Goal: Task Accomplishment & Management: Complete application form

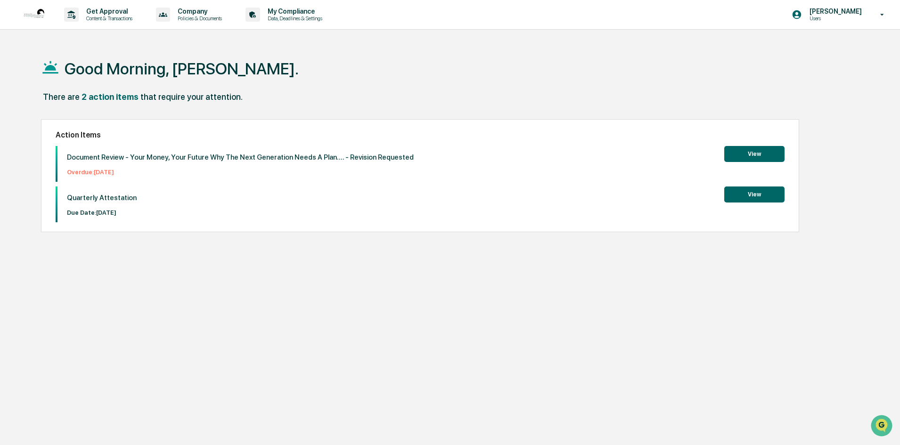
click at [748, 194] on button "View" at bounding box center [754, 195] width 60 height 16
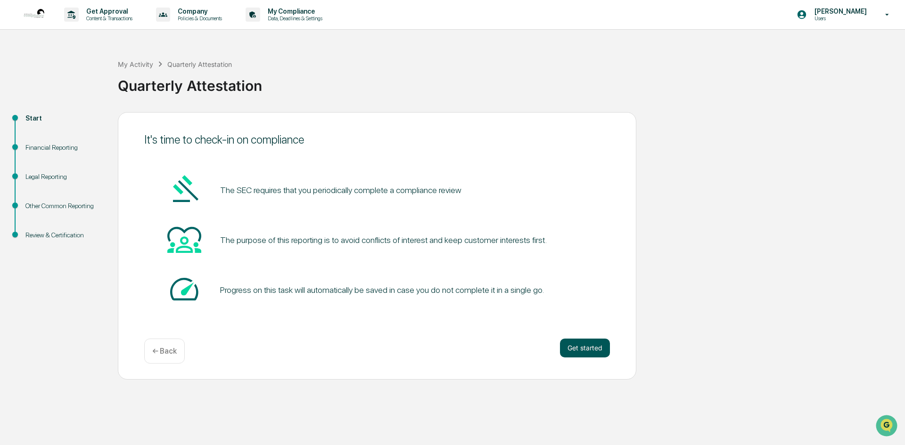
click at [574, 342] on button "Get started" at bounding box center [585, 348] width 50 height 19
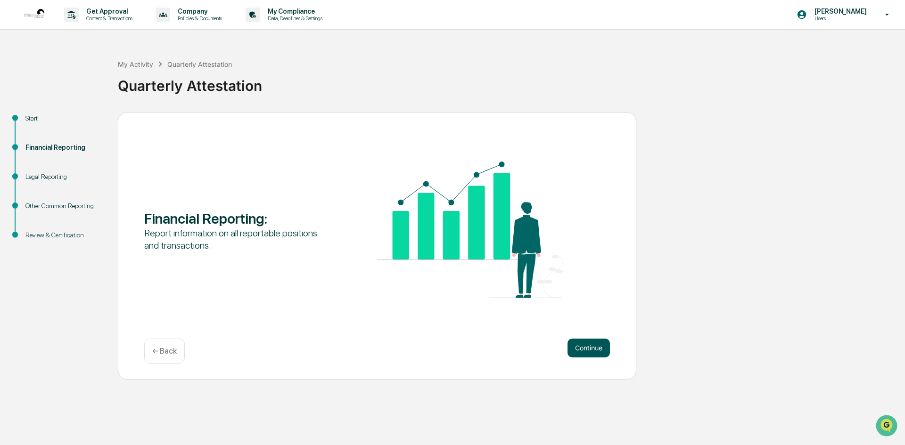
click at [582, 350] on button "Continue" at bounding box center [588, 348] width 42 height 19
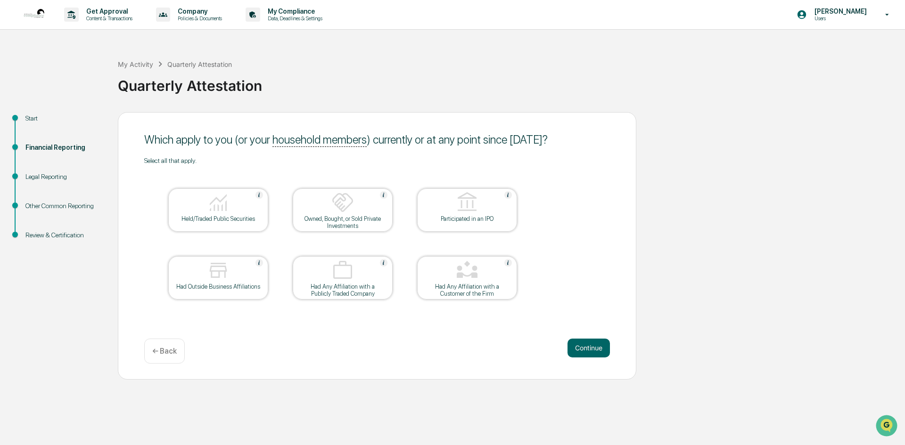
click at [230, 225] on div "Held/Traded Public Securities" at bounding box center [218, 210] width 100 height 43
click at [590, 343] on button "Continue" at bounding box center [588, 348] width 42 height 19
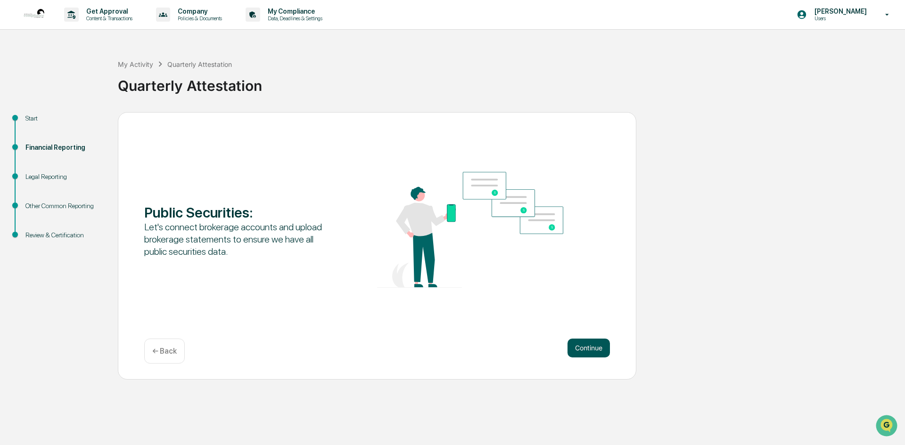
click at [594, 349] on button "Continue" at bounding box center [588, 348] width 42 height 19
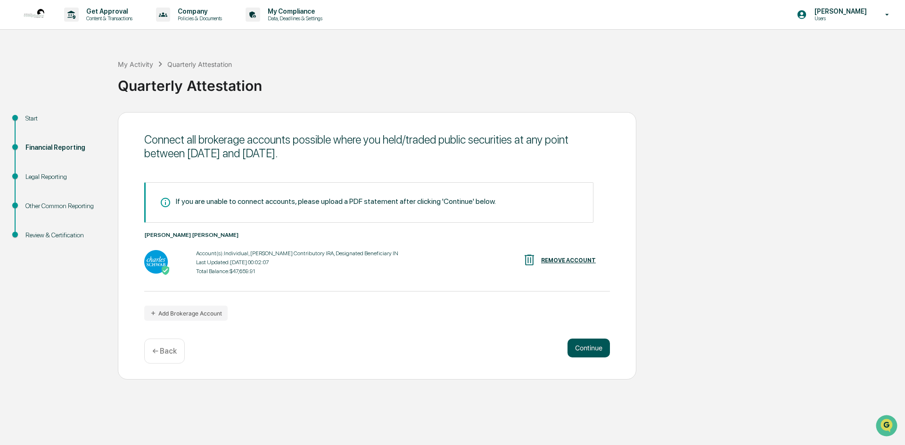
click at [590, 345] on button "Continue" at bounding box center [588, 348] width 42 height 19
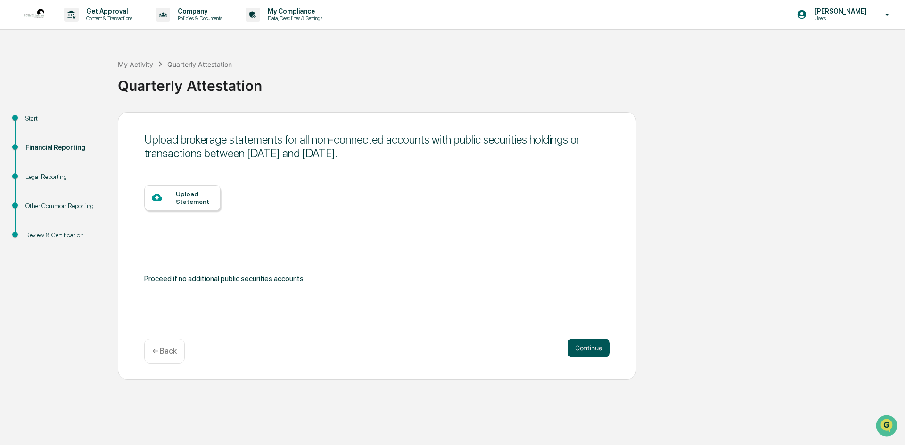
click at [582, 348] on button "Continue" at bounding box center [588, 348] width 42 height 19
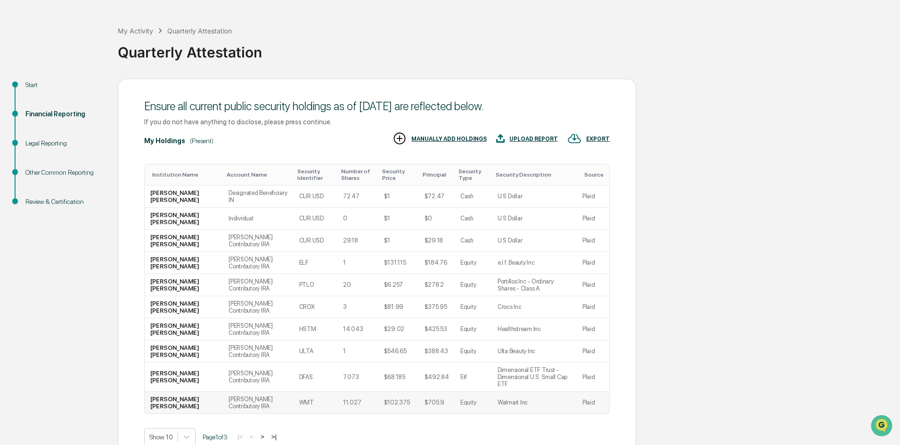
scroll to position [77, 0]
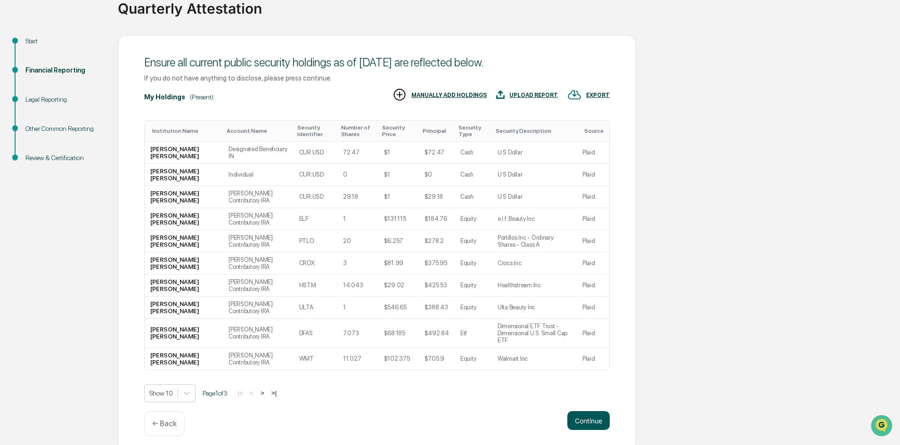
click at [582, 411] on button "Continue" at bounding box center [588, 420] width 42 height 19
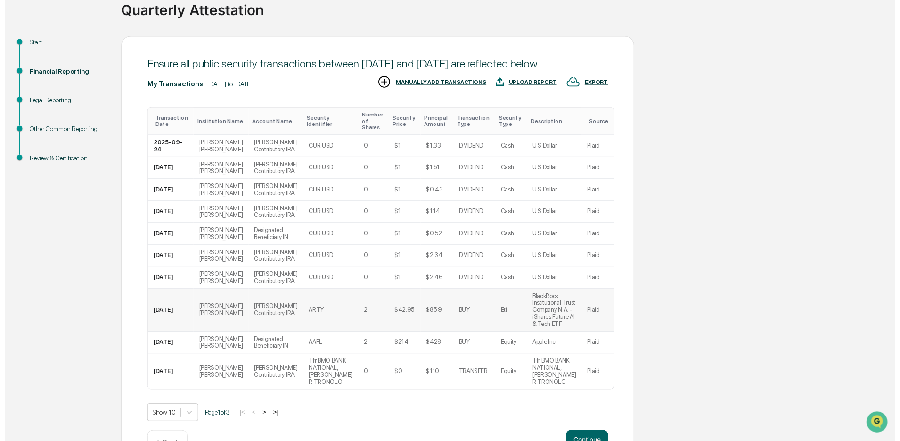
scroll to position [148, 0]
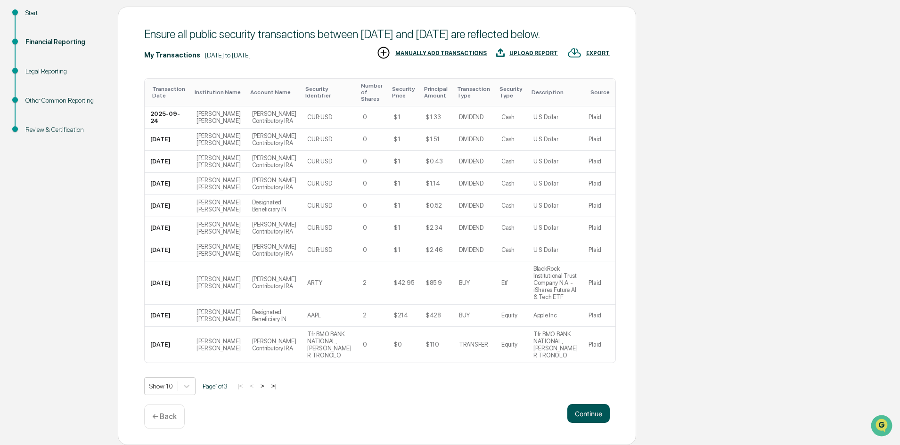
click at [583, 409] on button "Continue" at bounding box center [588, 413] width 42 height 19
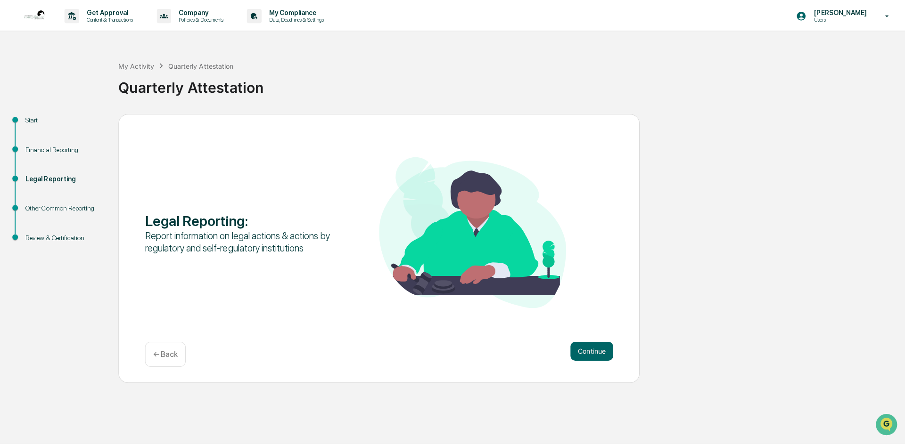
scroll to position [0, 0]
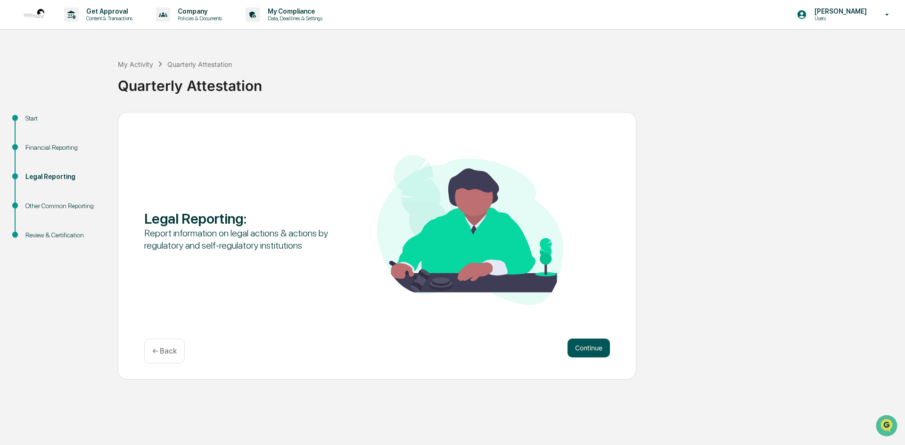
click at [589, 349] on button "Continue" at bounding box center [588, 348] width 42 height 19
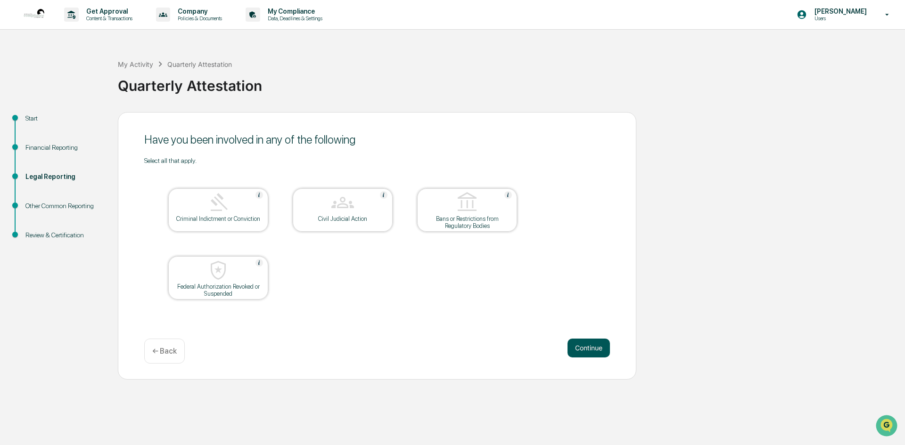
click at [586, 339] on button "Continue" at bounding box center [588, 348] width 42 height 19
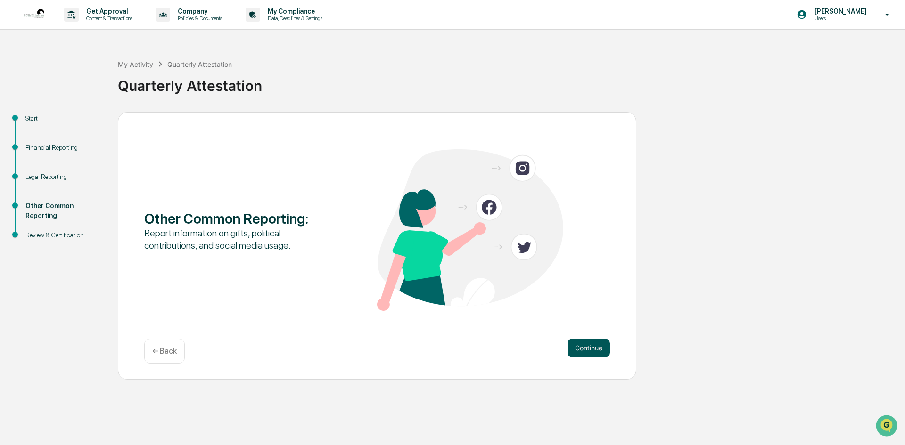
click at [581, 345] on button "Continue" at bounding box center [588, 348] width 42 height 19
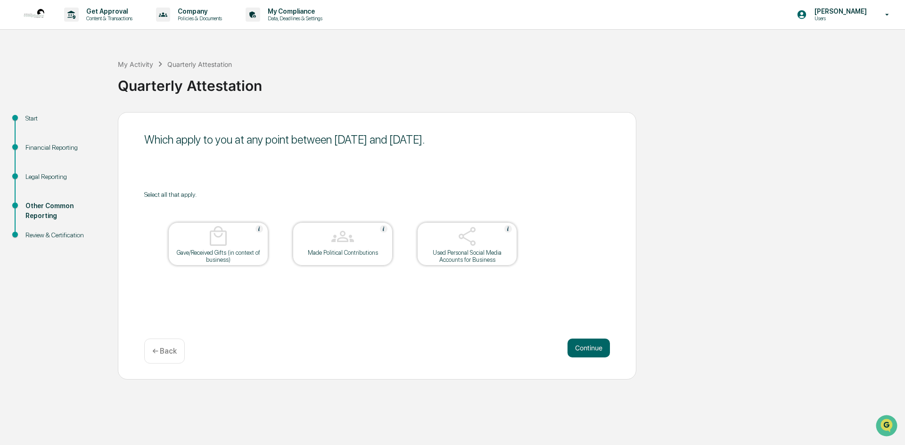
click at [485, 241] on div at bounding box center [467, 237] width 94 height 24
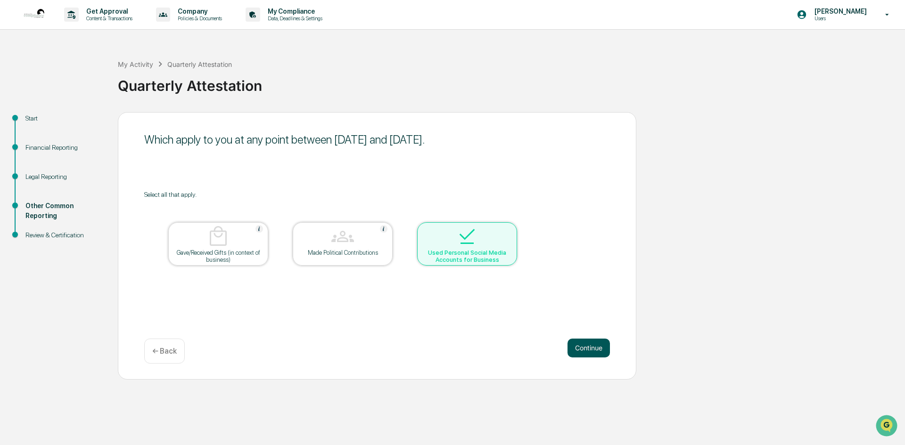
drag, startPoint x: 579, startPoint y: 347, endPoint x: 581, endPoint y: 340, distance: 7.2
click at [581, 340] on button "Continue" at bounding box center [588, 348] width 42 height 19
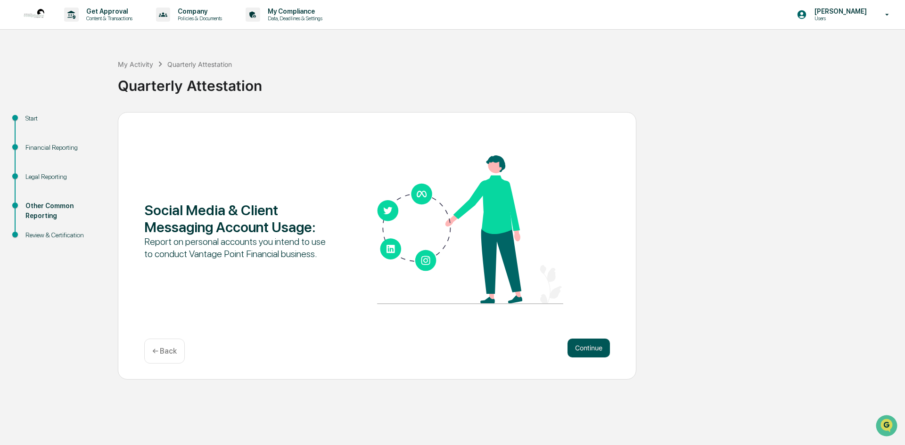
click at [595, 347] on button "Continue" at bounding box center [588, 348] width 42 height 19
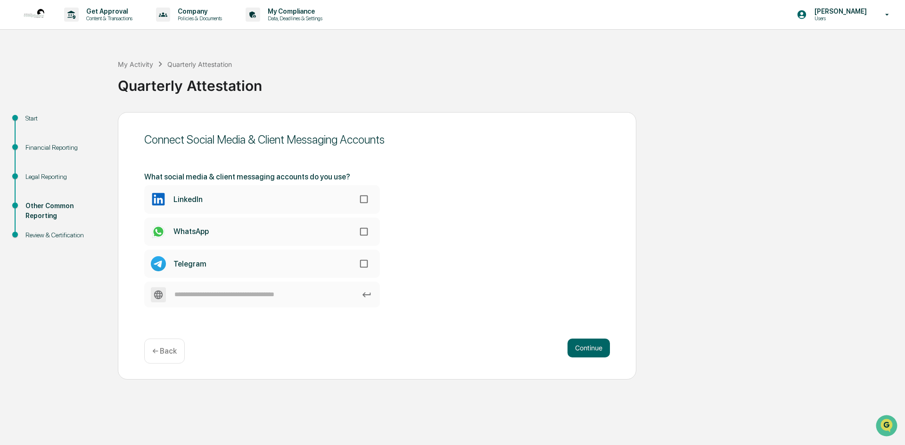
click at [215, 201] on label "LinkedIn" at bounding box center [262, 199] width 236 height 28
click at [259, 295] on input at bounding box center [262, 295] width 236 height 26
type input "*********"
click at [601, 351] on button "Continue" at bounding box center [588, 348] width 42 height 19
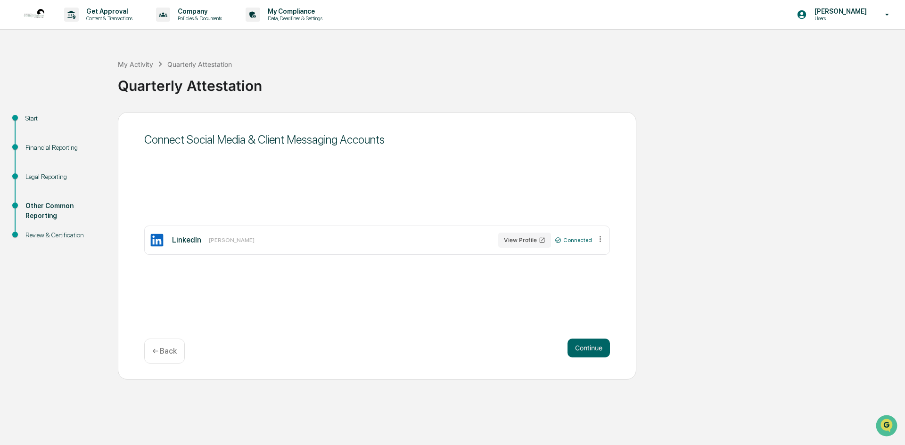
click at [238, 234] on div "LinkedIn [PERSON_NAME]" at bounding box center [321, 240] width 345 height 15
click at [605, 348] on button "Continue" at bounding box center [588, 348] width 42 height 19
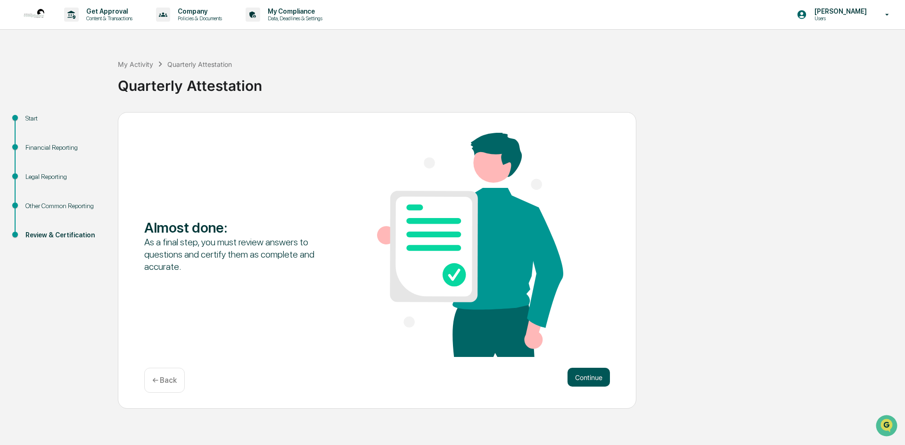
click at [591, 378] on button "Continue" at bounding box center [588, 377] width 42 height 19
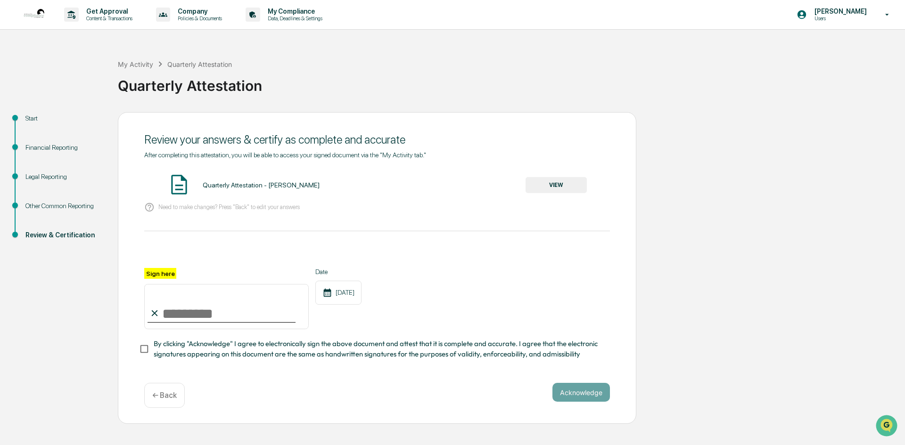
click at [166, 316] on input "Sign here" at bounding box center [226, 306] width 164 height 45
type input "**********"
click at [575, 397] on button "Acknowledge" at bounding box center [580, 392] width 57 height 19
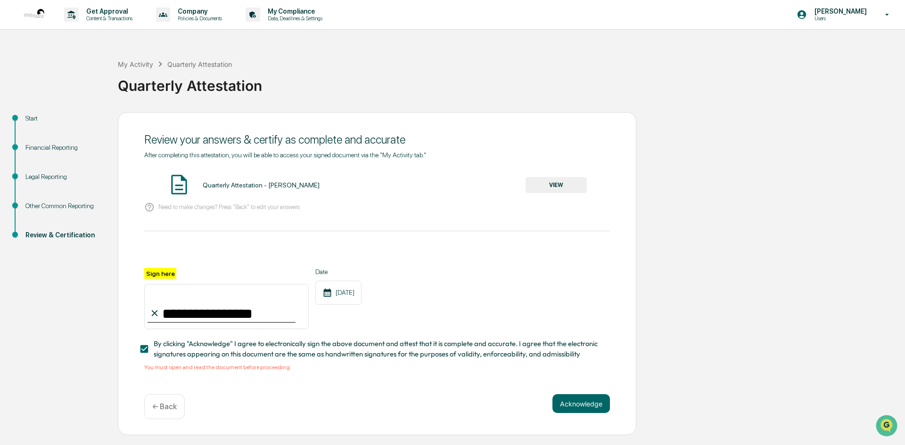
click at [573, 187] on button "VIEW" at bounding box center [555, 185] width 61 height 16
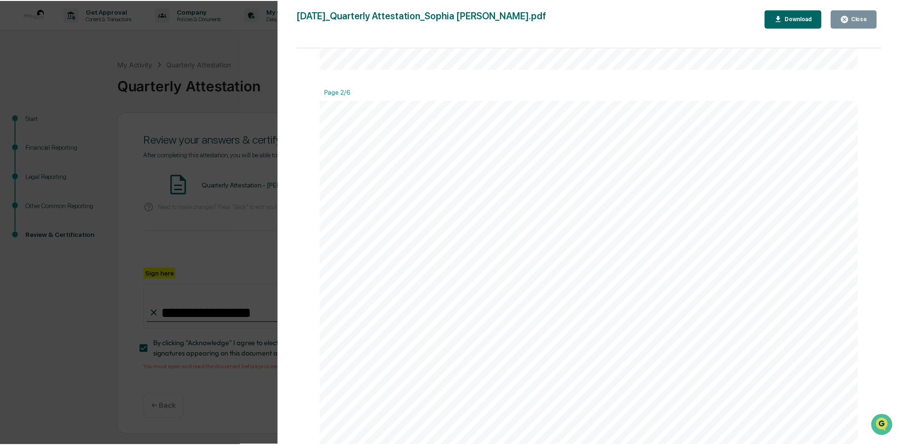
scroll to position [895, 0]
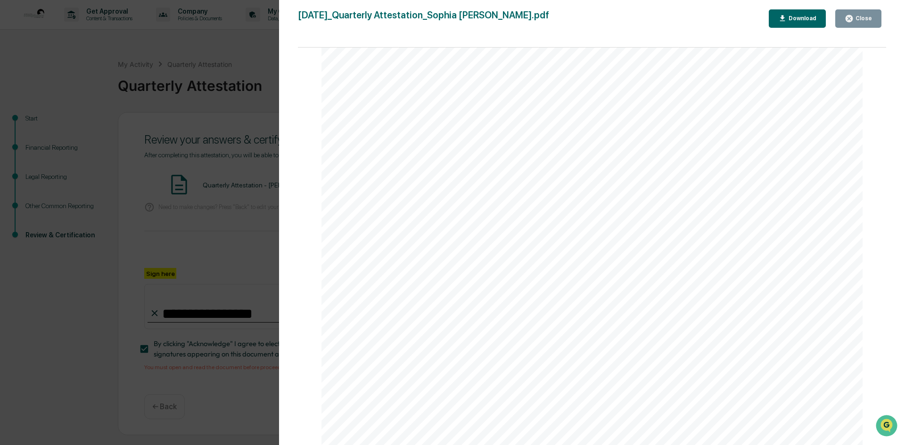
click at [866, 20] on div "Close" at bounding box center [862, 18] width 18 height 7
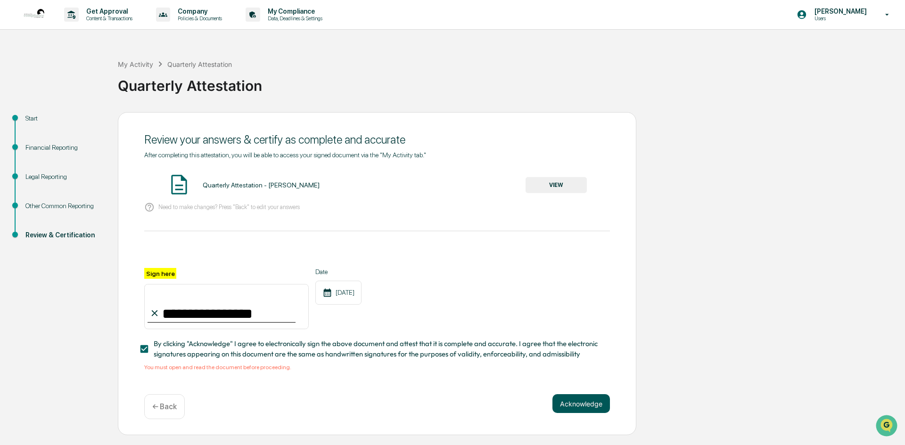
click at [588, 404] on button "Acknowledge" at bounding box center [580, 403] width 57 height 19
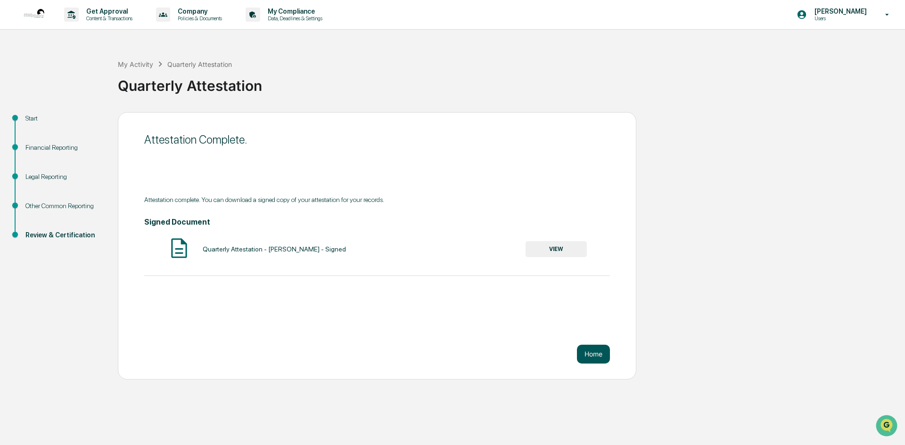
click at [602, 359] on button "Home" at bounding box center [593, 354] width 33 height 19
